Goal: Transaction & Acquisition: Purchase product/service

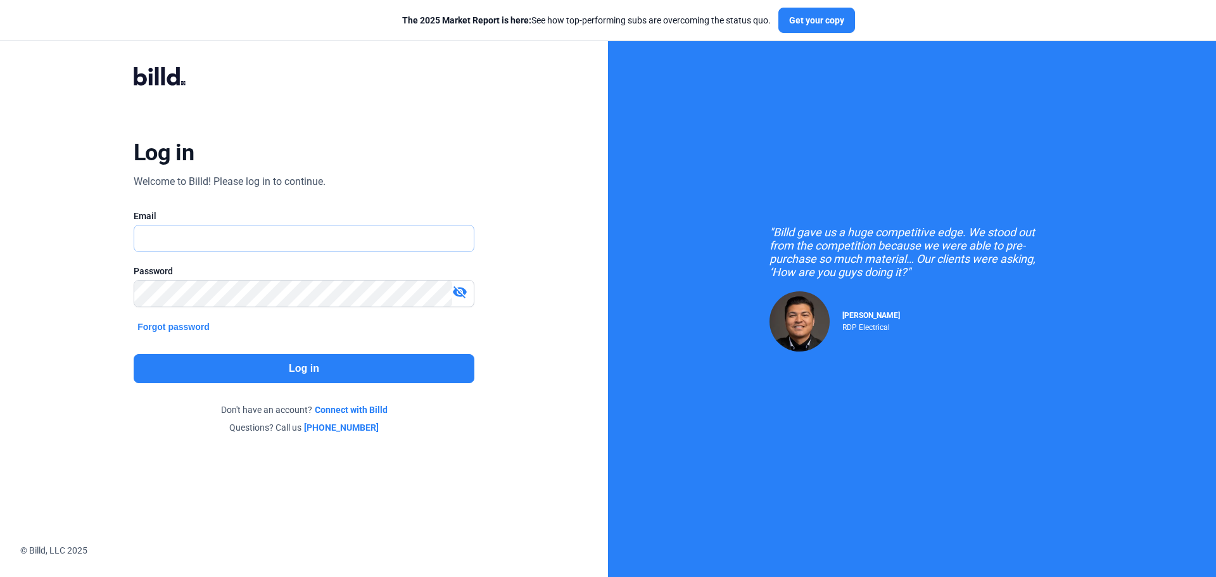
type input "[EMAIL_ADDRESS][DOMAIN_NAME]"
click at [254, 360] on button "Log in" at bounding box center [304, 368] width 341 height 29
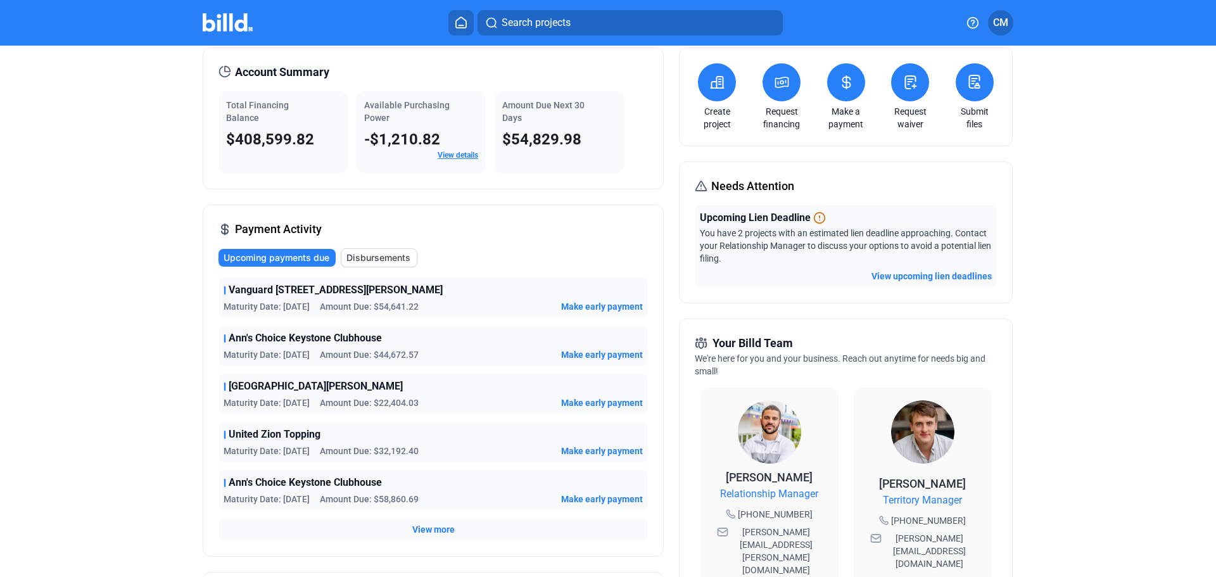
scroll to position [127, 0]
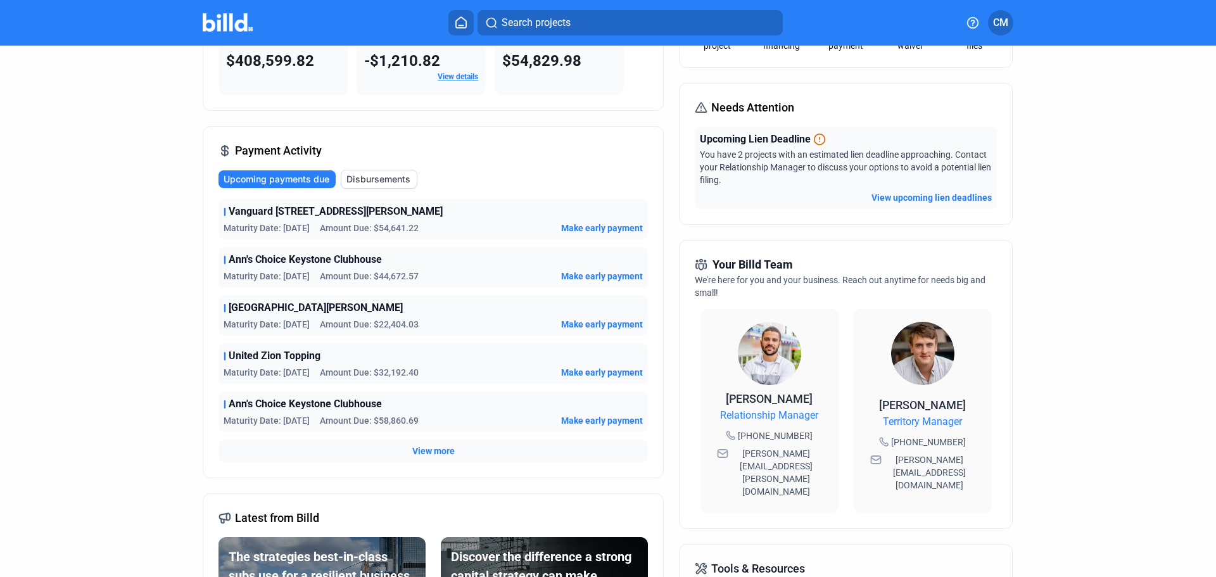
click at [448, 449] on span "View more" at bounding box center [433, 451] width 42 height 13
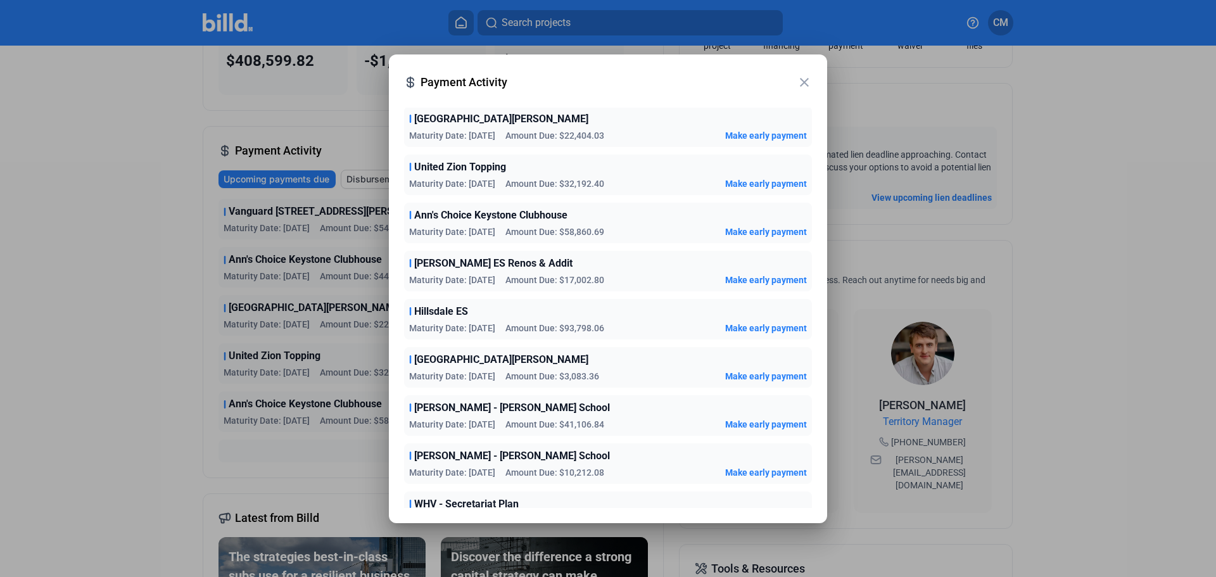
click at [728, 280] on span "Make early payment" at bounding box center [766, 280] width 82 height 13
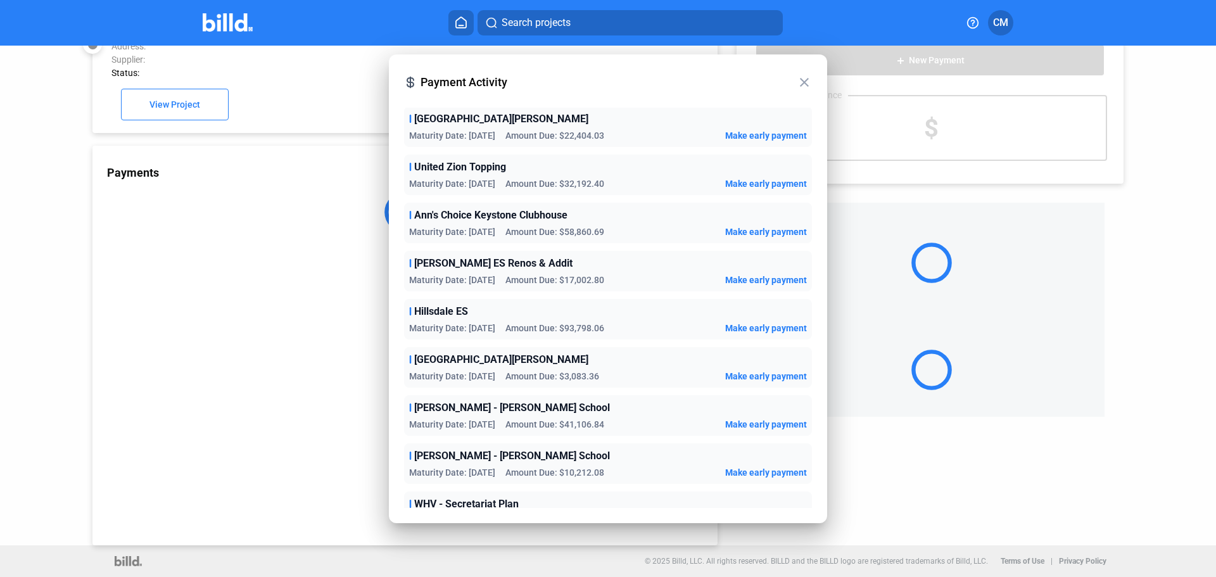
scroll to position [35, 0]
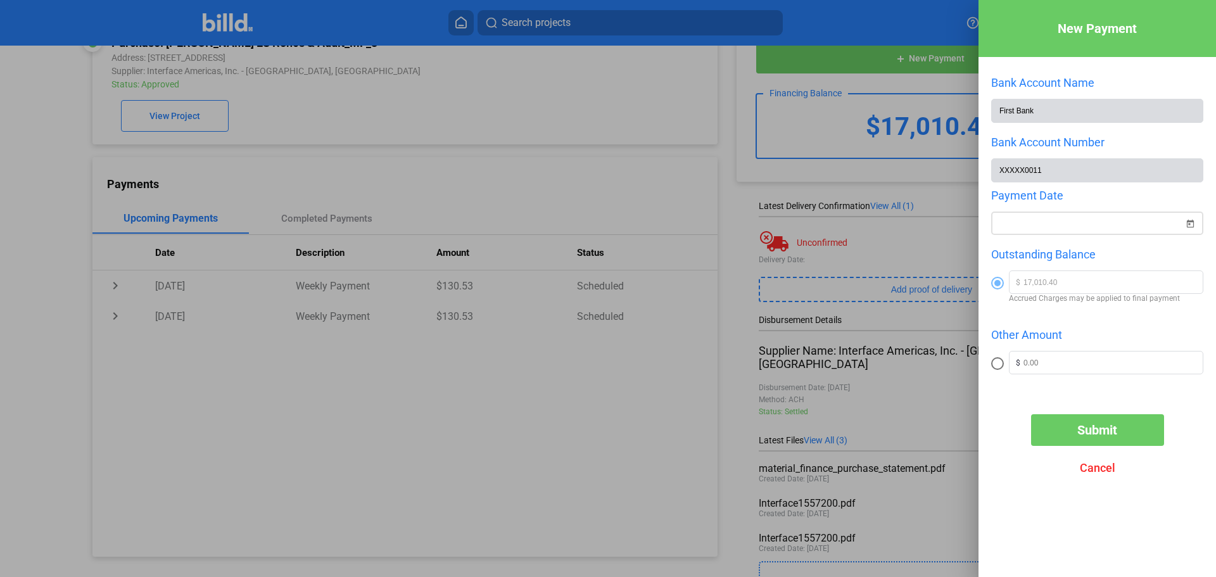
click at [1064, 228] on div "New Payment Bank Account Name First Bank Bank Account Number XXXXX0011 Payment …" at bounding box center [608, 288] width 1216 height 577
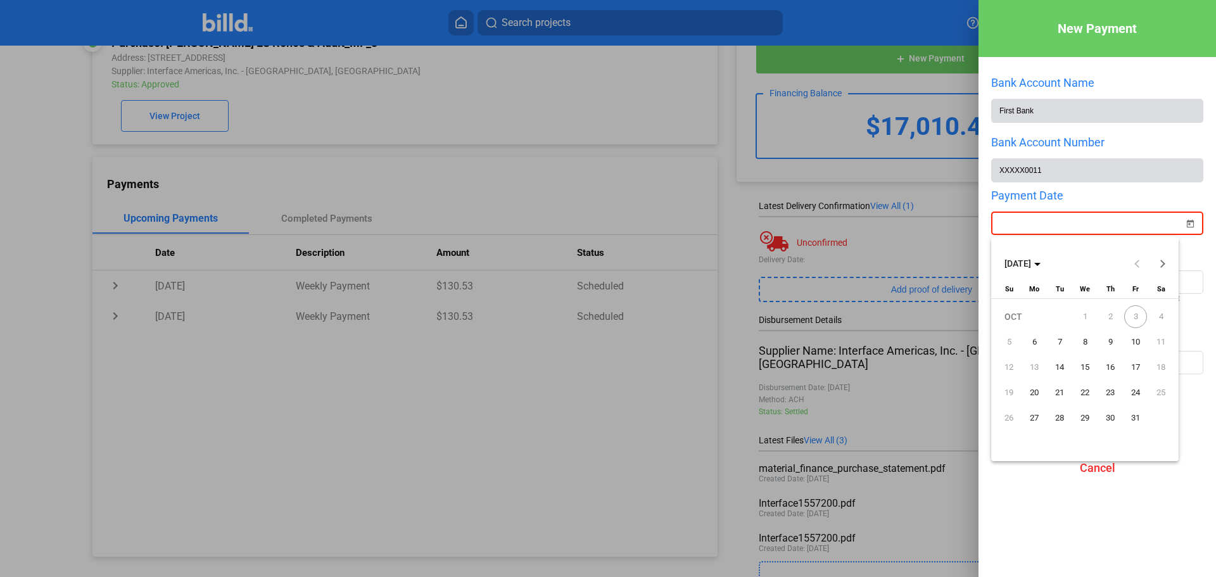
click at [1037, 338] on span "6" at bounding box center [1034, 342] width 23 height 23
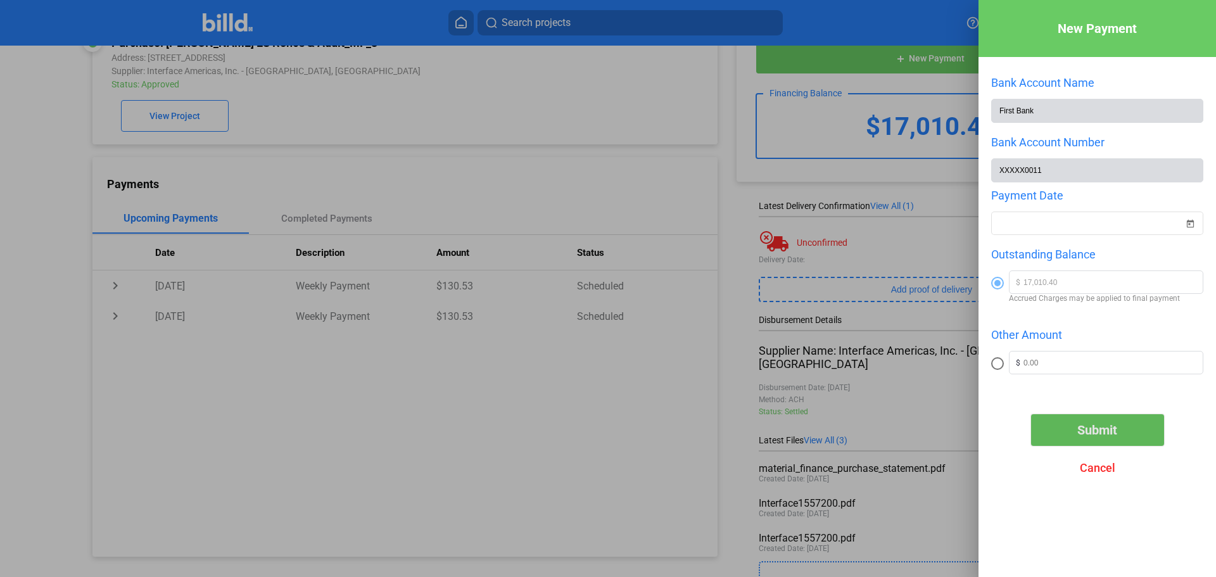
click at [1091, 433] on span "Submit" at bounding box center [1098, 430] width 40 height 15
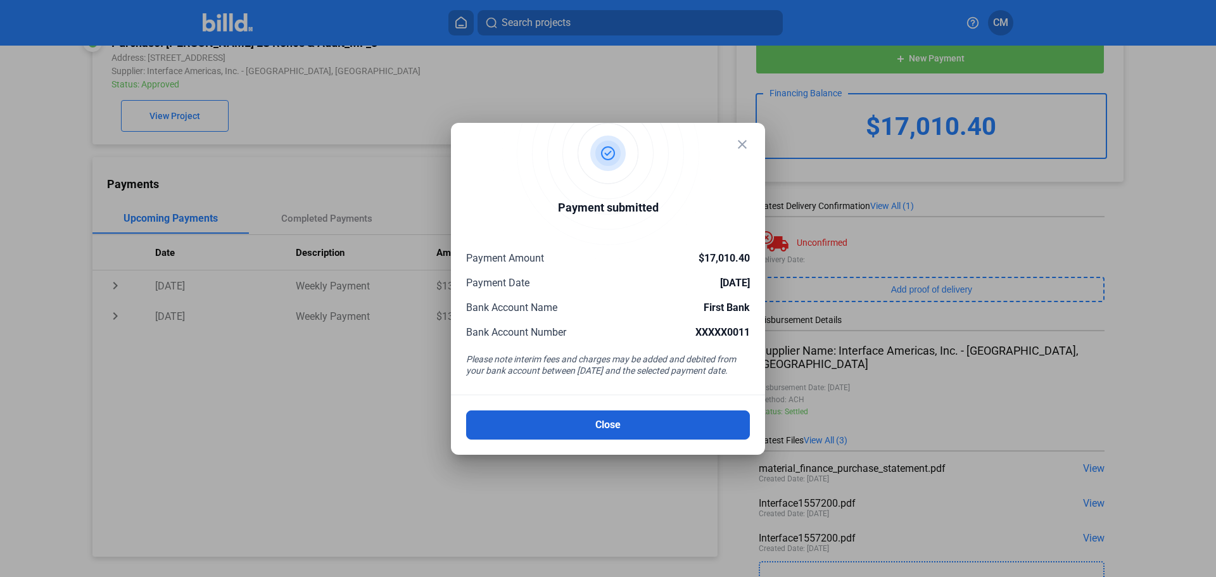
click at [604, 424] on button "Close" at bounding box center [608, 425] width 284 height 29
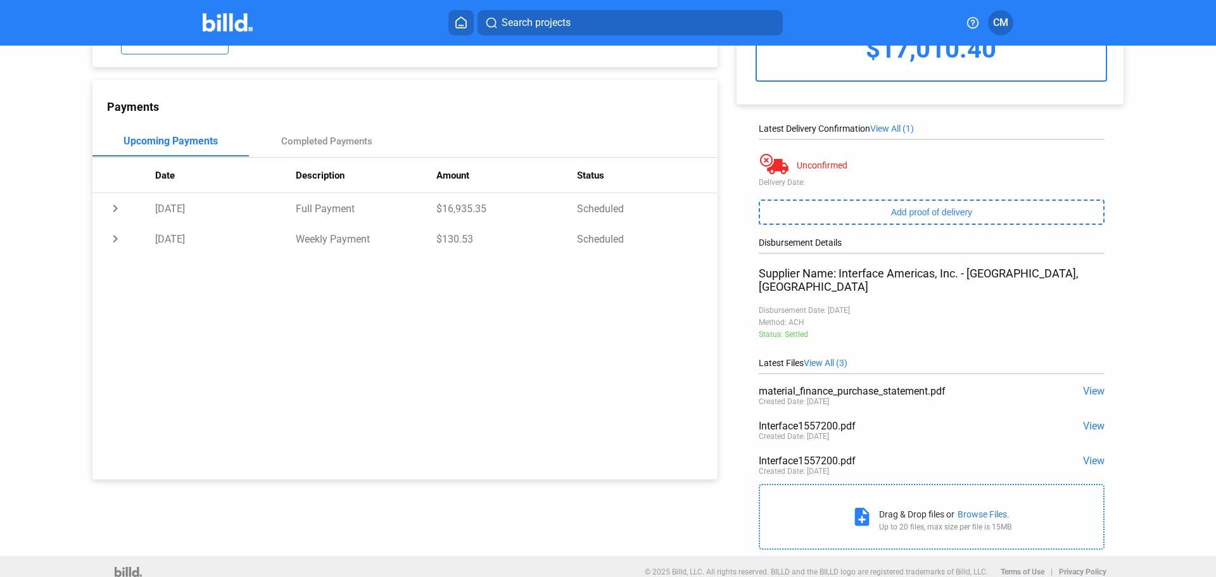
scroll to position [0, 0]
